Goal: Transaction & Acquisition: Purchase product/service

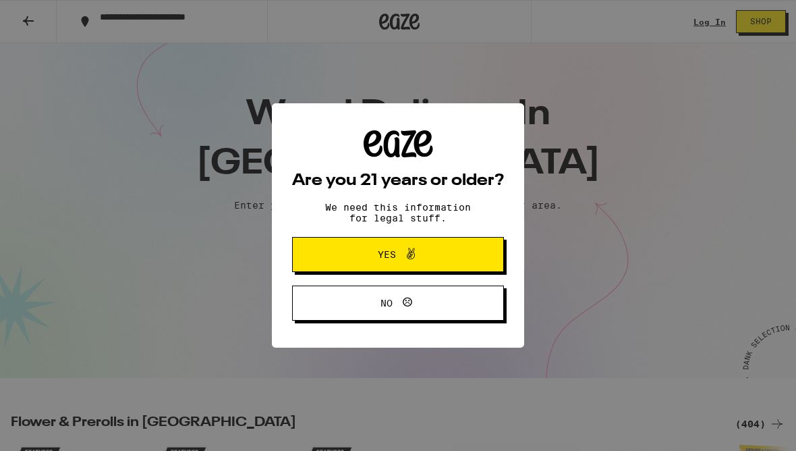
click at [463, 272] on button "Yes" at bounding box center [398, 254] width 212 height 35
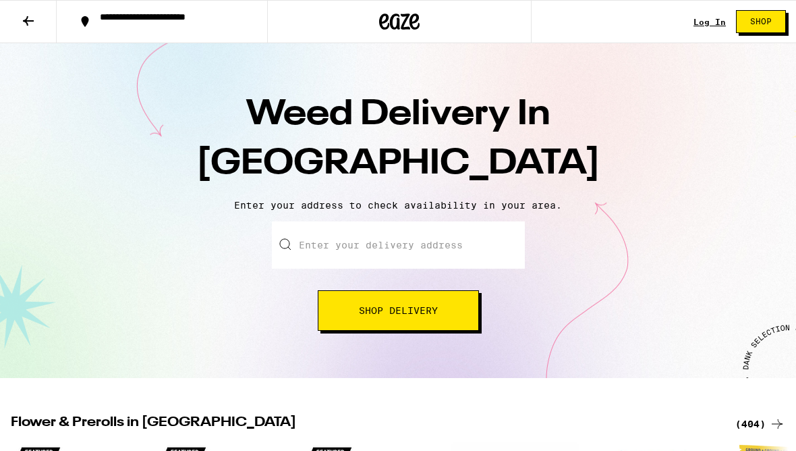
click at [771, 26] on span "Shop" at bounding box center [761, 22] width 22 height 8
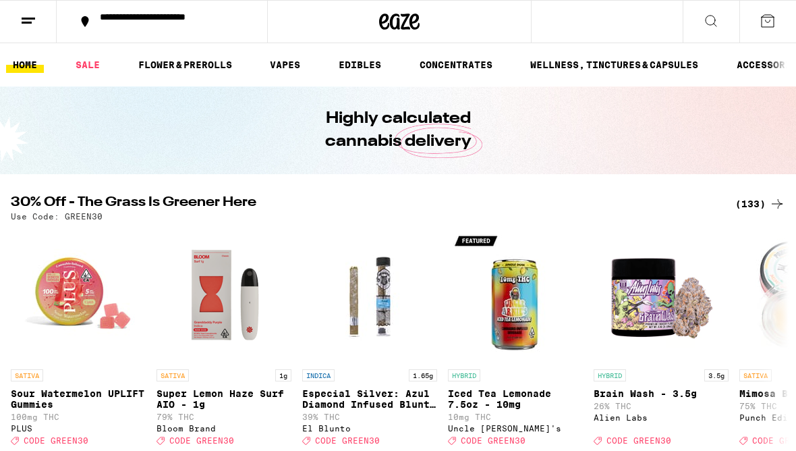
click at [301, 65] on link "VAPES" at bounding box center [285, 65] width 44 height 16
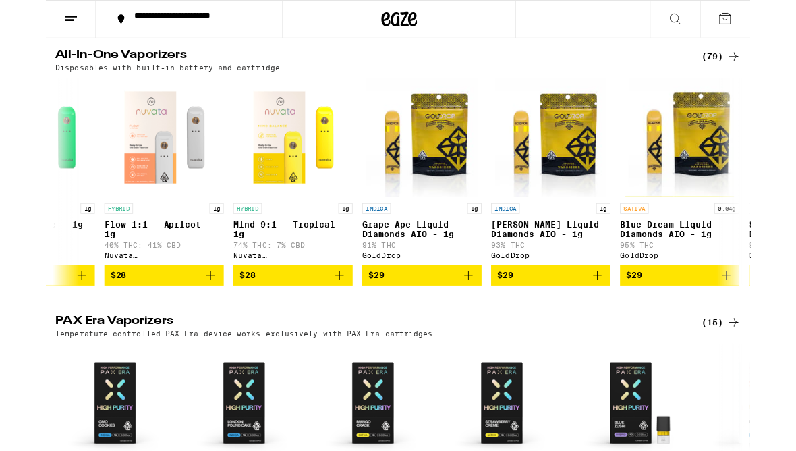
scroll to position [0, 960]
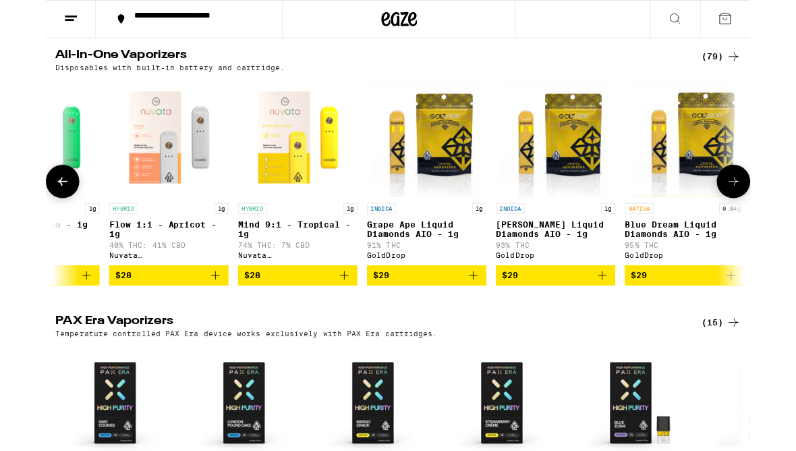
click at [94, 204] on img "Open page for Flow 1:1 - Apricot - 1g from Nuvata (CA)" at bounding box center [139, 155] width 135 height 135
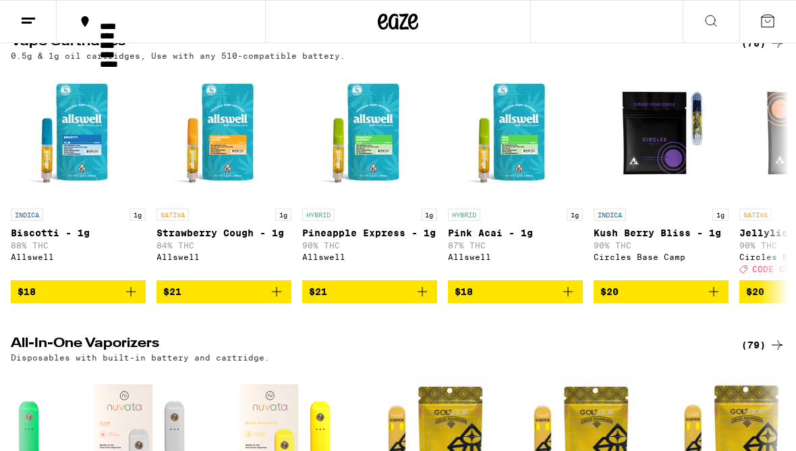
scroll to position [734, 0]
